Goal: Task Accomplishment & Management: Manage account settings

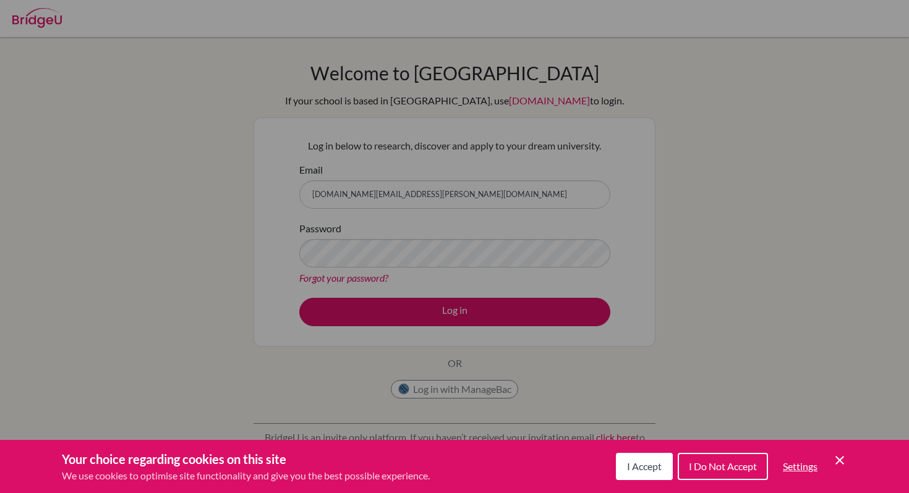
click at [577, 329] on div "Cookie Preferences" at bounding box center [454, 246] width 909 height 493
click at [611, 389] on div "Cookie Preferences" at bounding box center [454, 246] width 909 height 493
click at [833, 460] on icon "Cookie Control Close Icon" at bounding box center [839, 460] width 15 height 15
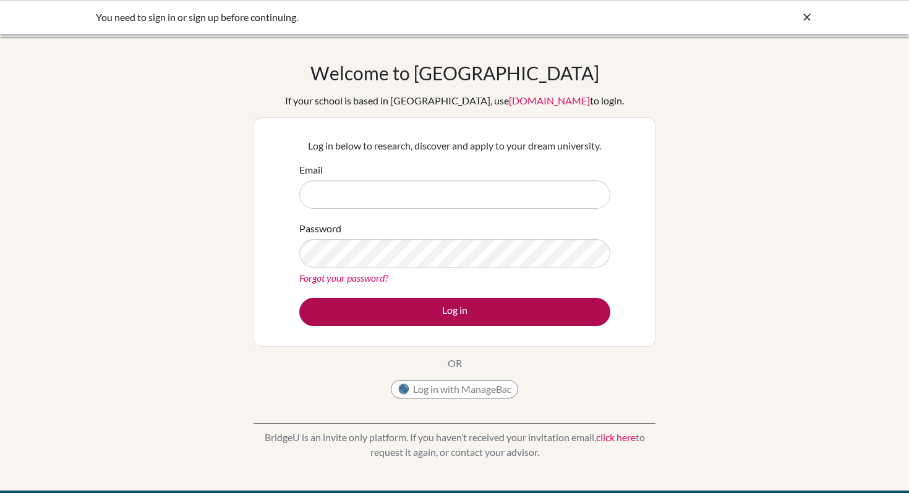
type input "[DOMAIN_NAME][EMAIL_ADDRESS][PERSON_NAME][DOMAIN_NAME]"
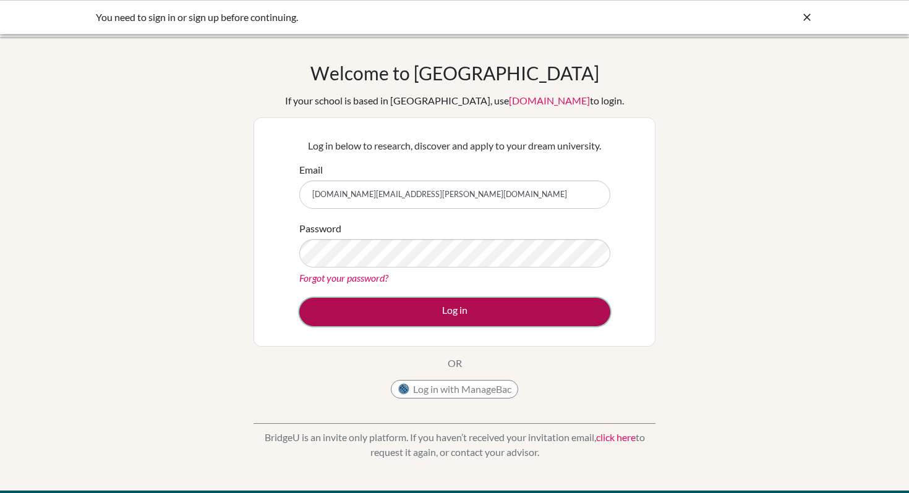
click at [501, 307] on button "Log in" at bounding box center [454, 312] width 311 height 28
